Goal: Communication & Community: Answer question/provide support

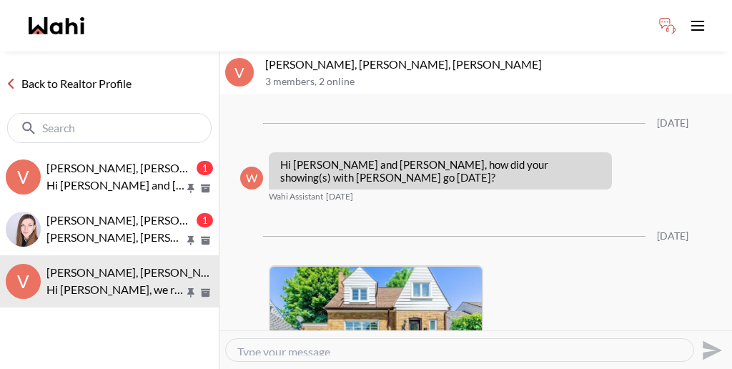
scroll to position [1477, 0]
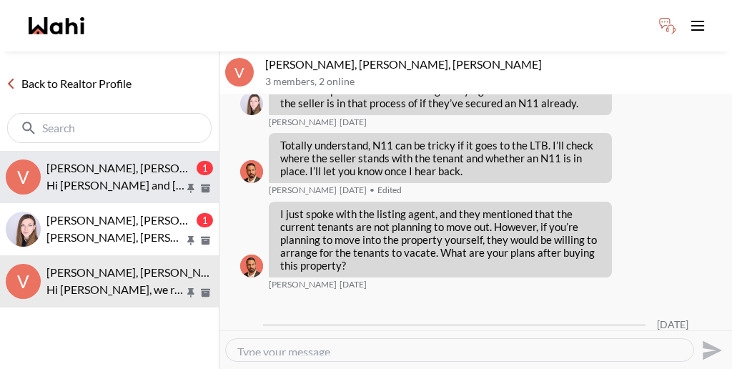
click at [134, 177] on p "Hi [PERSON_NAME] and [PERSON_NAME], It’s Ewelina, I will assist you both with t…" at bounding box center [115, 185] width 138 height 17
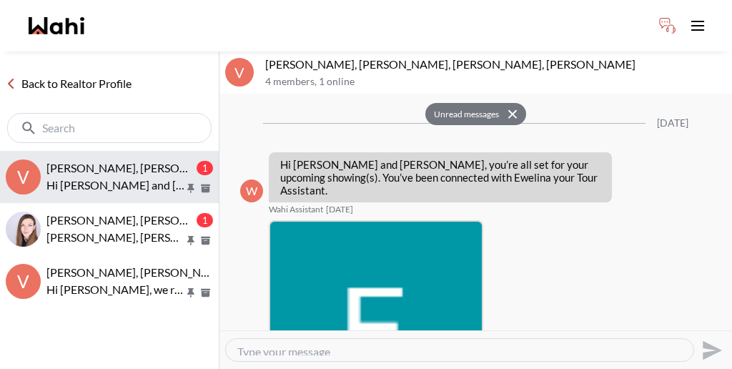
scroll to position [760, 0]
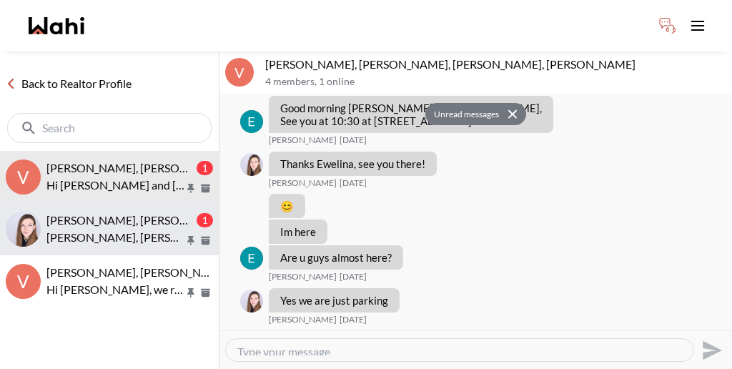
click at [120, 213] on span "[PERSON_NAME], [PERSON_NAME]" at bounding box center [137, 220] width 183 height 14
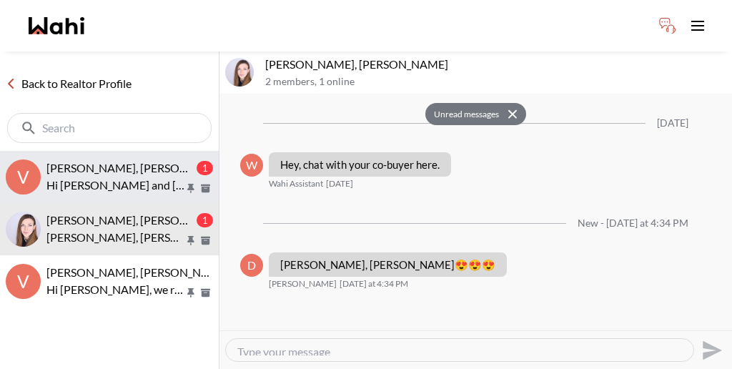
click at [126, 177] on p "Hi [PERSON_NAME] and [PERSON_NAME], It’s Ewelina, I will assist you both with t…" at bounding box center [115, 185] width 138 height 17
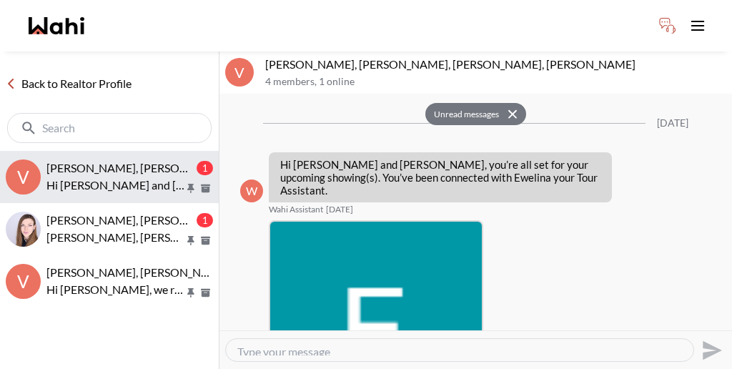
scroll to position [760, 0]
